Goal: Information Seeking & Learning: Learn about a topic

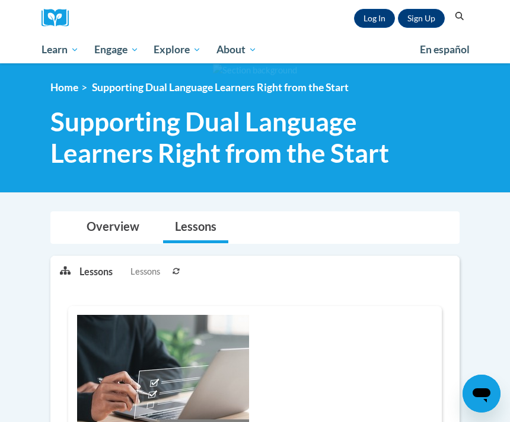
click at [361, 17] on link "Log In" at bounding box center [374, 18] width 41 height 19
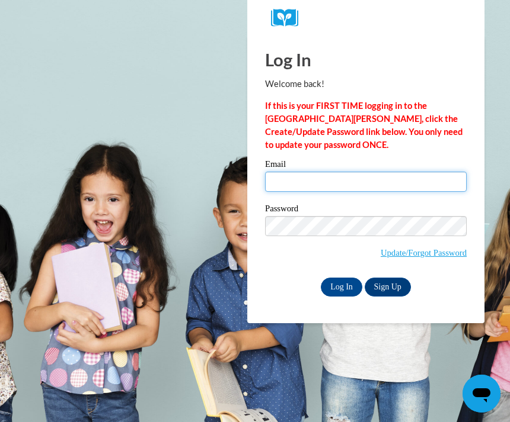
type input "theycallmelizz18@gmail.com"
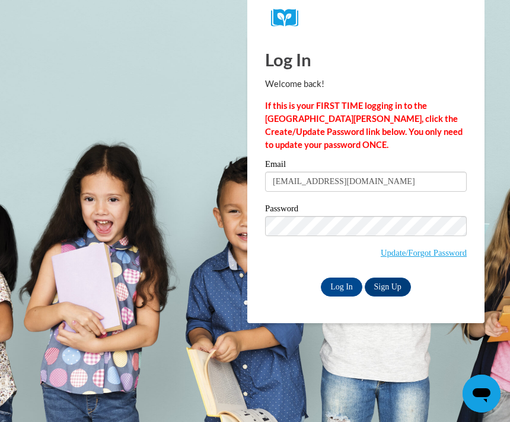
click at [341, 286] on input "Log In" at bounding box center [341, 287] width 41 height 19
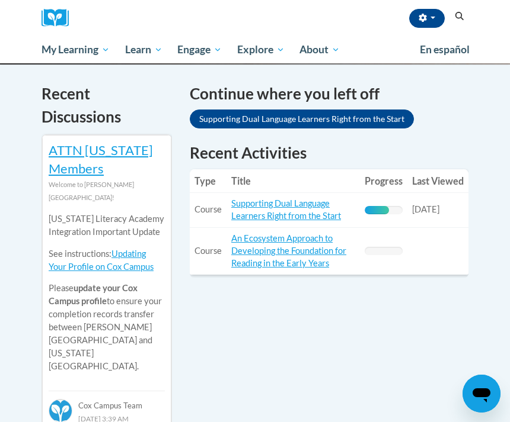
scroll to position [403, 0]
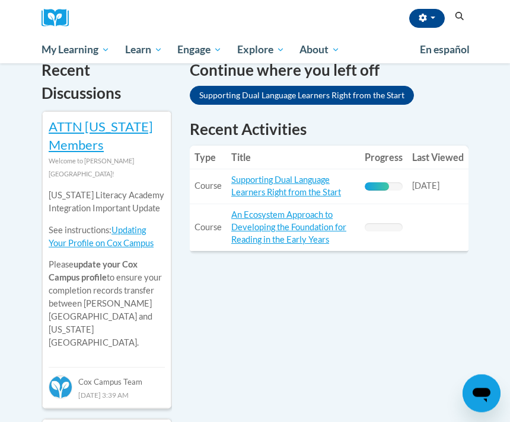
click at [302, 179] on link "Supporting Dual Language Learners Right from the Start" at bounding box center [286, 186] width 110 height 23
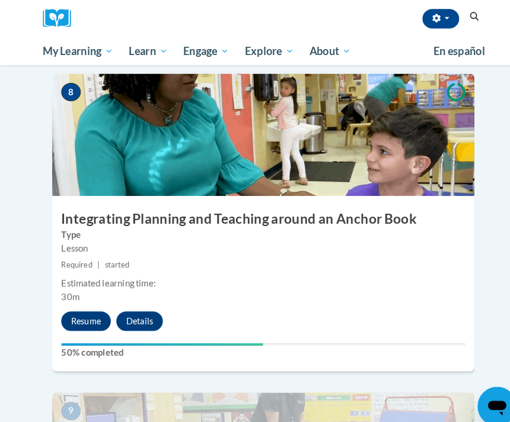
click at [79, 302] on button "Resume" at bounding box center [83, 311] width 48 height 19
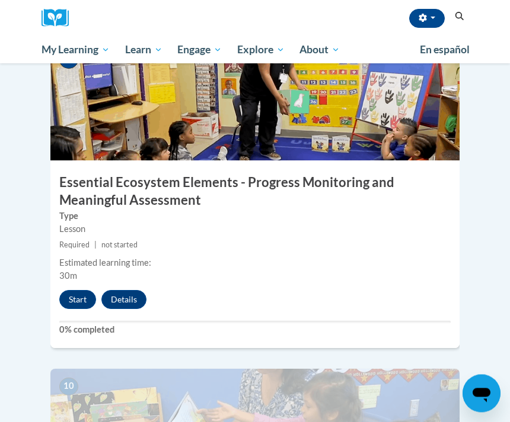
scroll to position [2838, 0]
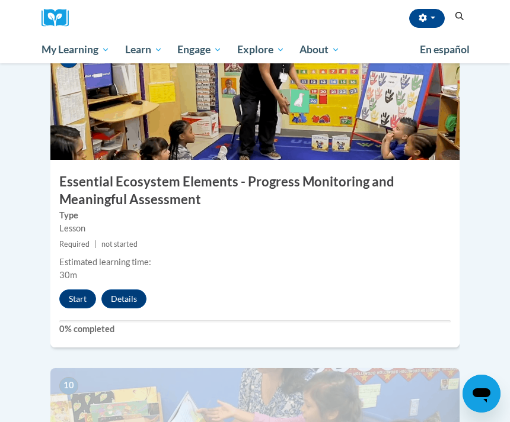
click at [80, 290] on button "Start" at bounding box center [77, 299] width 37 height 19
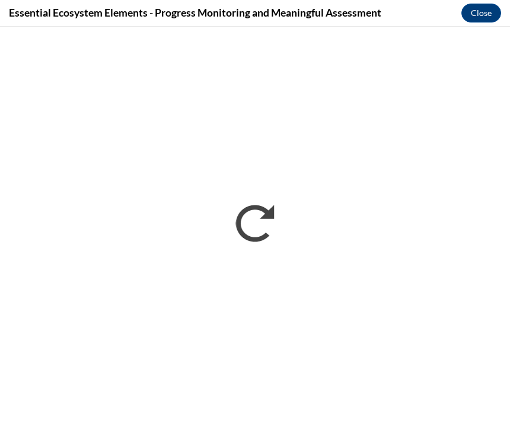
scroll to position [0, 0]
